Goal: Navigation & Orientation: Find specific page/section

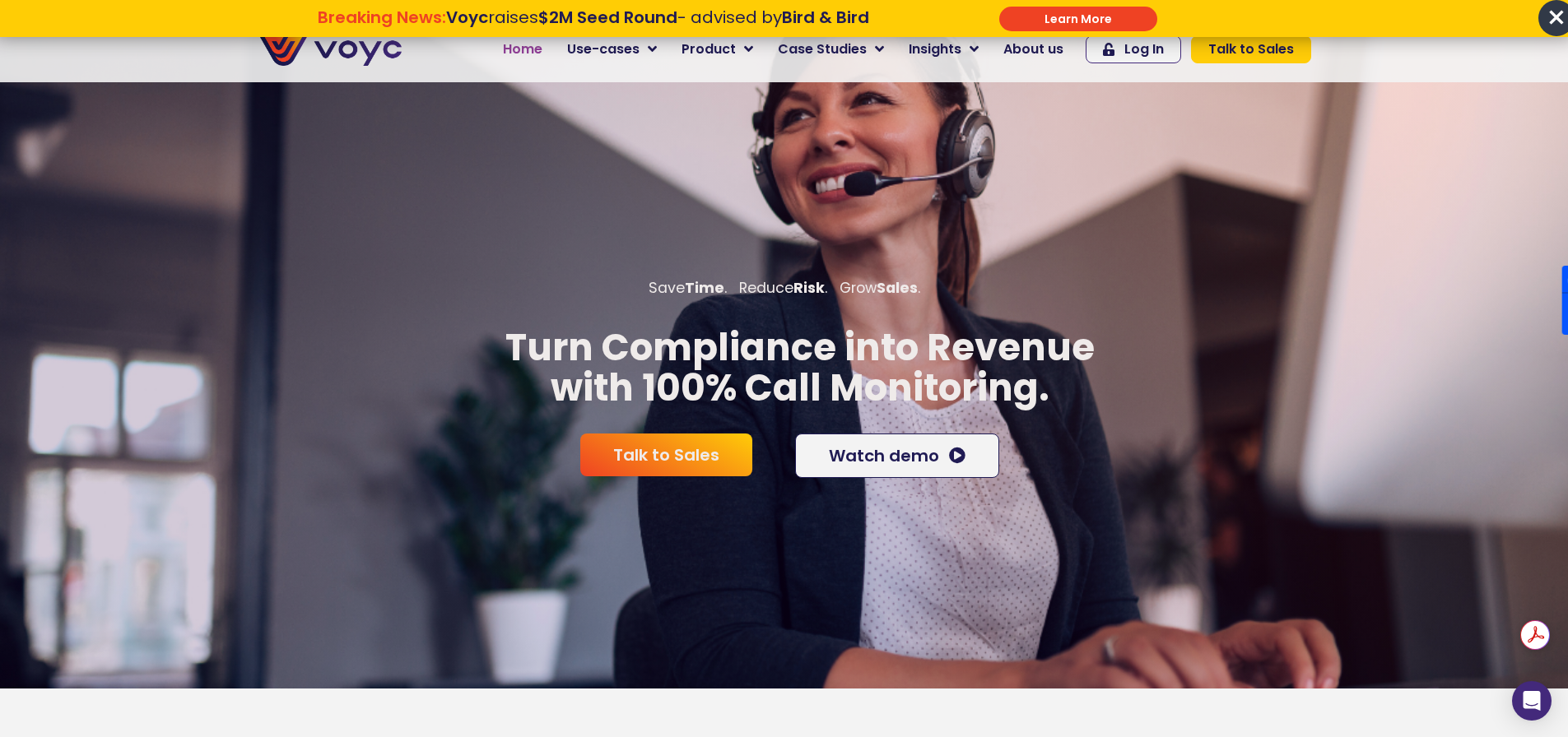
click at [528, 47] on span "Home" at bounding box center [522, 49] width 39 height 20
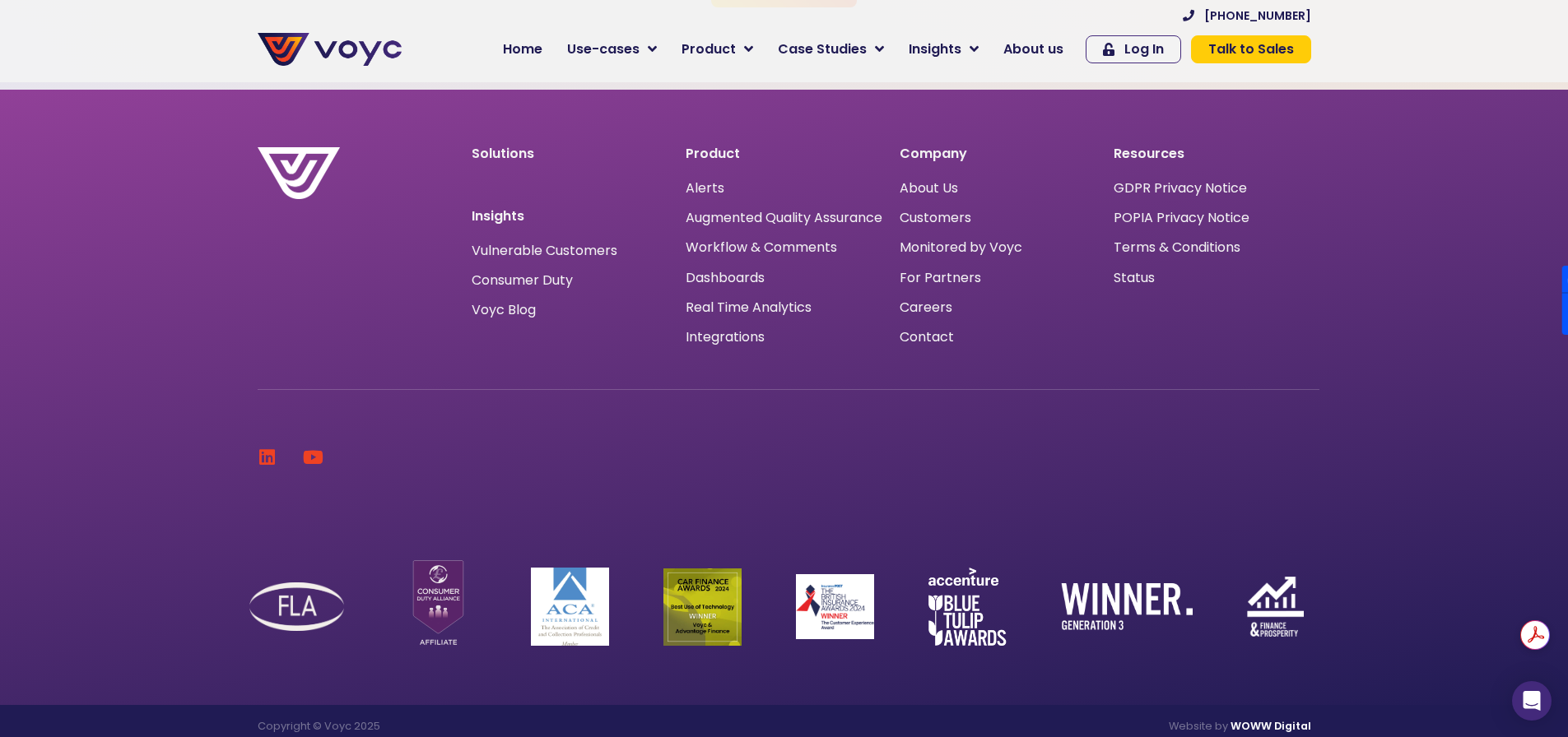
scroll to position [5267, 0]
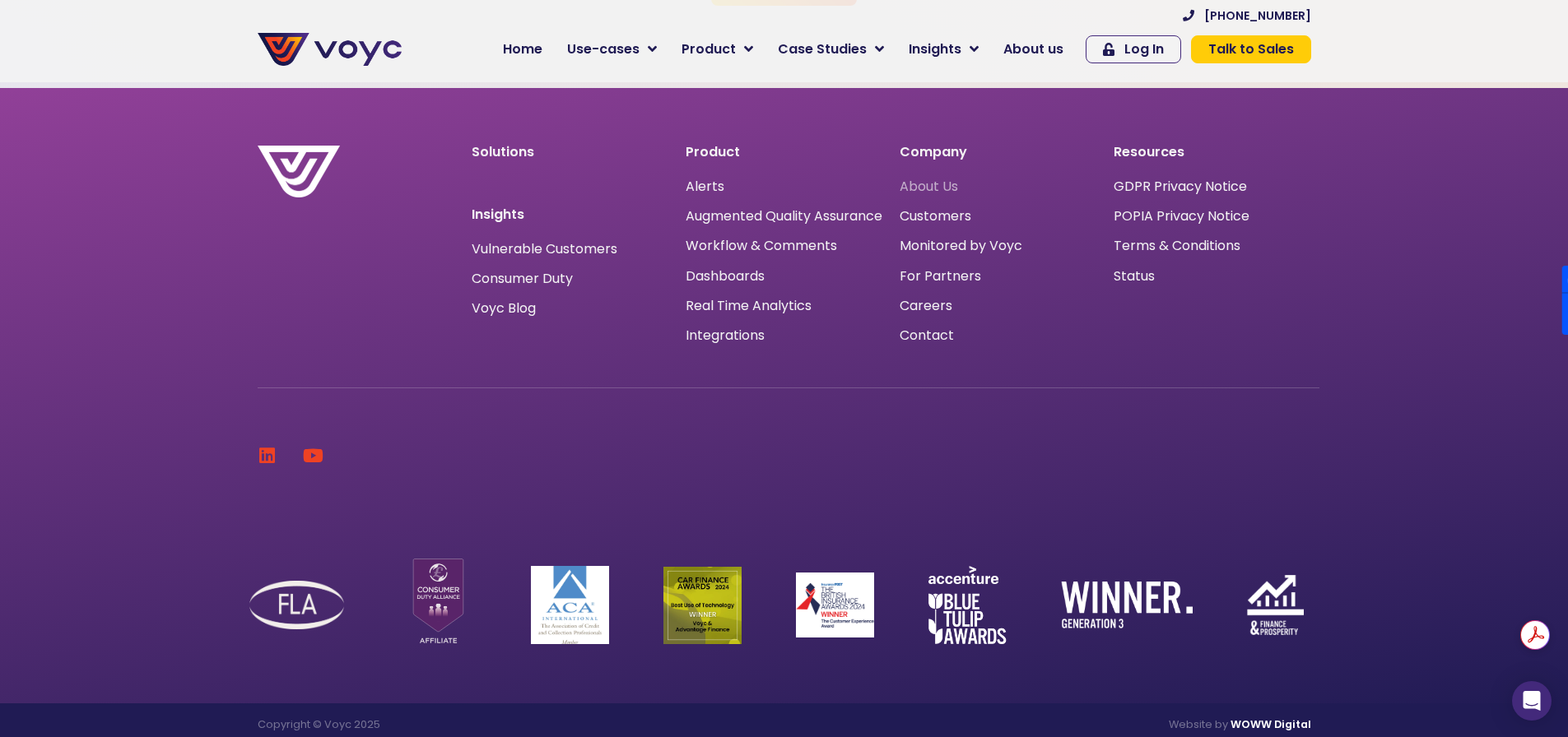
click at [923, 187] on span "About Us" at bounding box center [929, 187] width 58 height 0
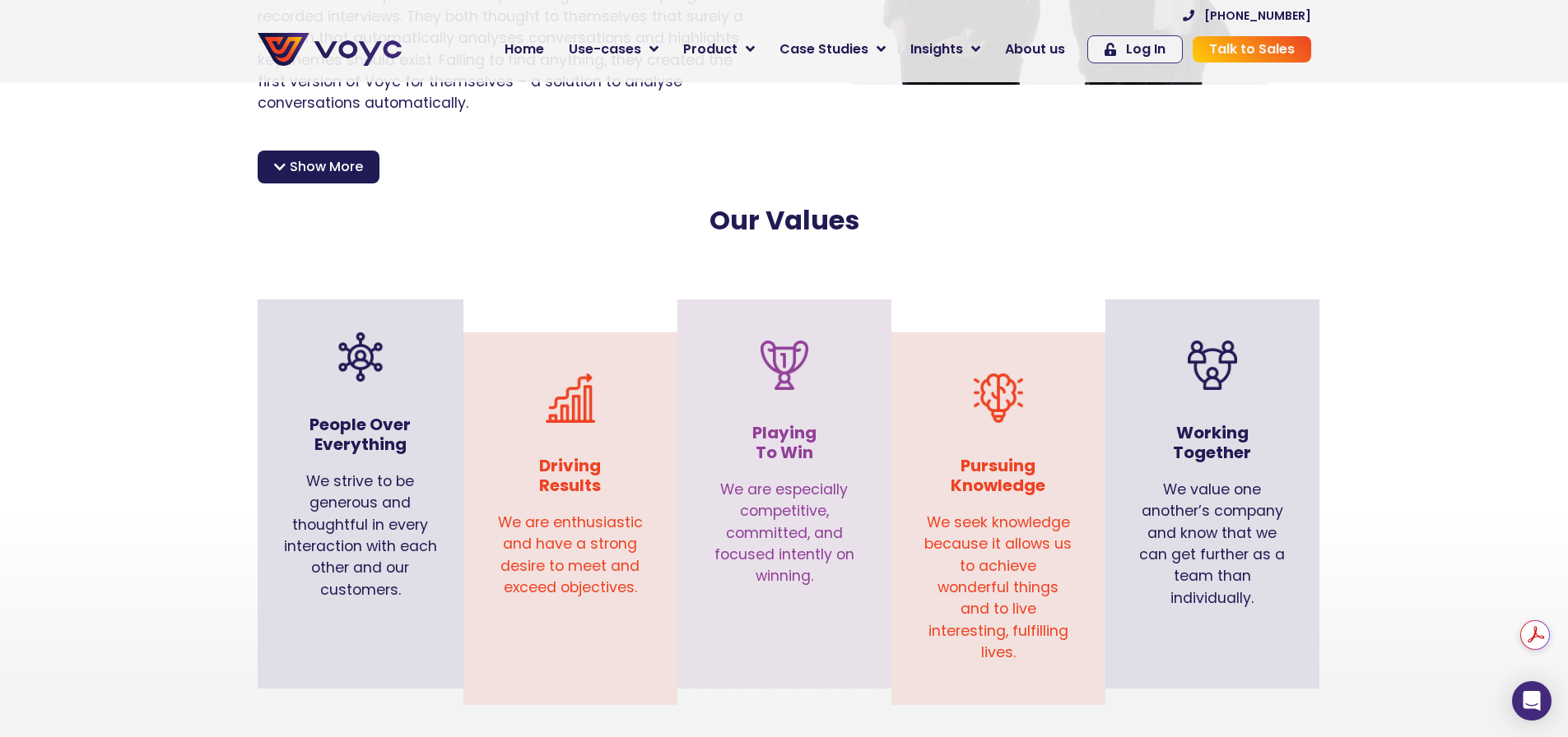
scroll to position [1481, 0]
